Goal: Information Seeking & Learning: Learn about a topic

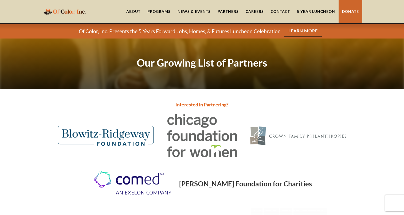
scroll to position [552, 0]
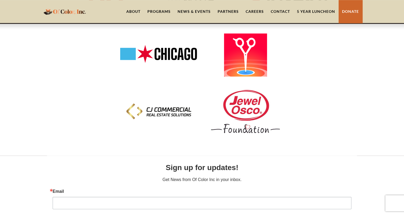
click at [306, 11] on link "5 Year Luncheon" at bounding box center [315, 11] width 45 height 23
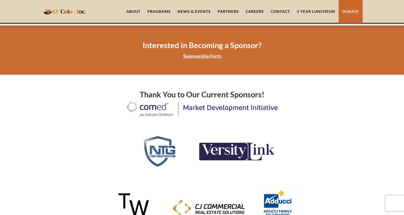
scroll to position [1135, 0]
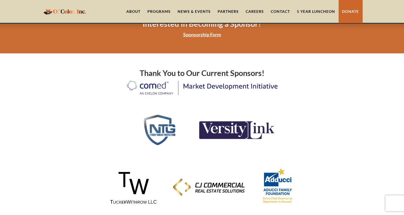
click at [164, 72] on div "Thank You to Our Current Sponsors! Individual Sponsor Renita White Individual S…" at bounding box center [202, 160] width 251 height 194
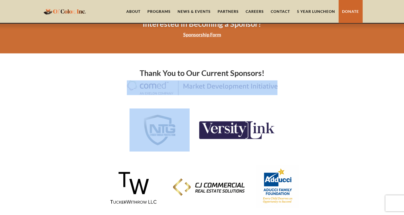
drag, startPoint x: 127, startPoint y: 71, endPoint x: 133, endPoint y: 89, distance: 18.5
click at [133, 89] on div "Thank You to Our Current Sponsors! Individual Sponsor Renita White Individual S…" at bounding box center [202, 160] width 251 height 194
drag, startPoint x: 133, startPoint y: 89, endPoint x: 194, endPoint y: 78, distance: 61.7
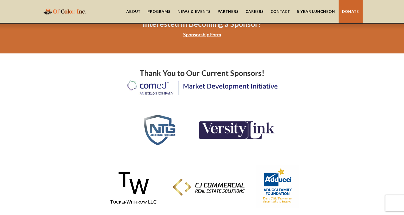
drag, startPoint x: 307, startPoint y: 137, endPoint x: 301, endPoint y: 136, distance: 6.8
click at [301, 136] on div at bounding box center [202, 129] width 251 height 43
